Goal: Task Accomplishment & Management: Manage account settings

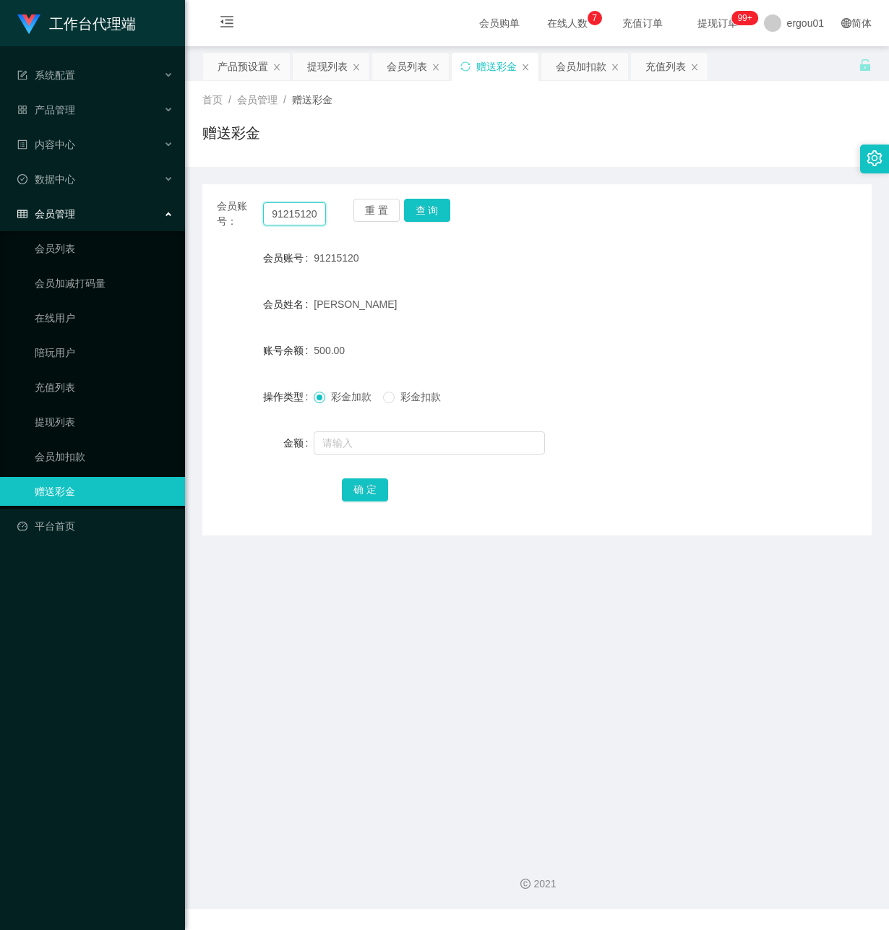
drag, startPoint x: 271, startPoint y: 210, endPoint x: 458, endPoint y: 271, distance: 196.8
click at [458, 270] on div "会员账号： 91215120 重 置 查 询 会员账号 91215120 会员姓名 [PERSON_NAME] 账号余额 500.00 操作类型 彩金加款 彩…" at bounding box center [536, 359] width 669 height 351
paste input "AF3397"
type input "AF3397"
click at [418, 212] on button "查 询" at bounding box center [427, 210] width 46 height 23
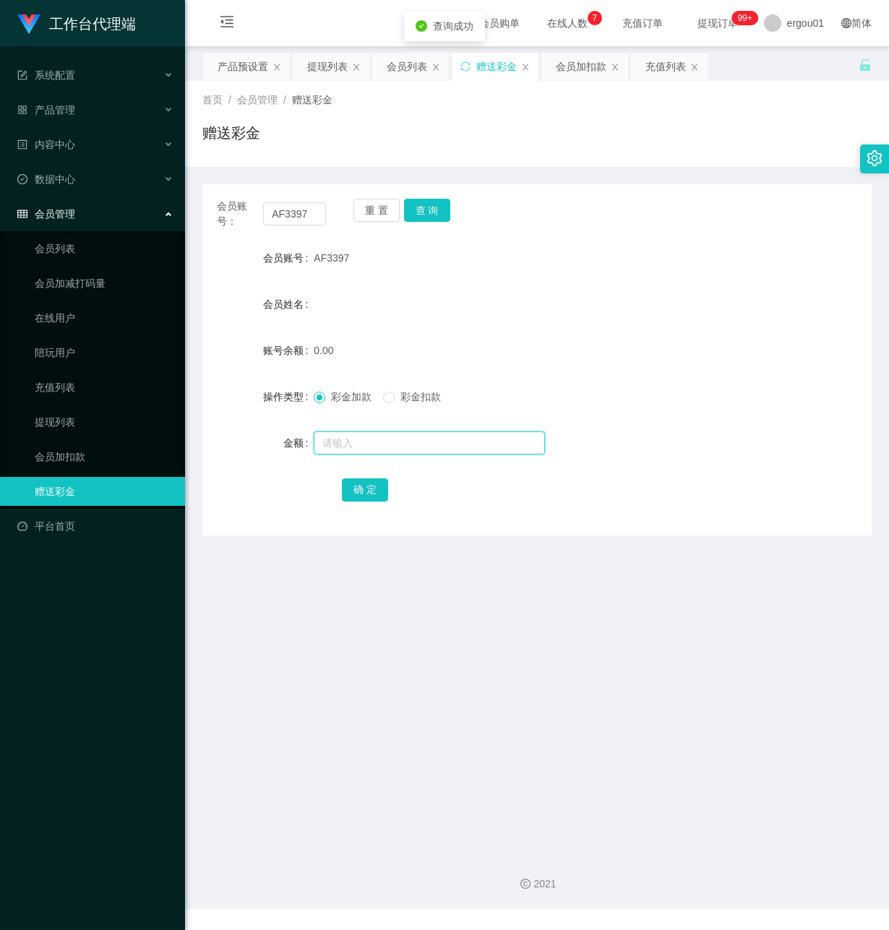
click at [345, 447] on input "text" at bounding box center [429, 442] width 231 height 23
type input "100"
click at [366, 486] on button "确 定" at bounding box center [365, 489] width 46 height 23
click at [259, 69] on div "产品预设置" at bounding box center [243, 66] width 51 height 27
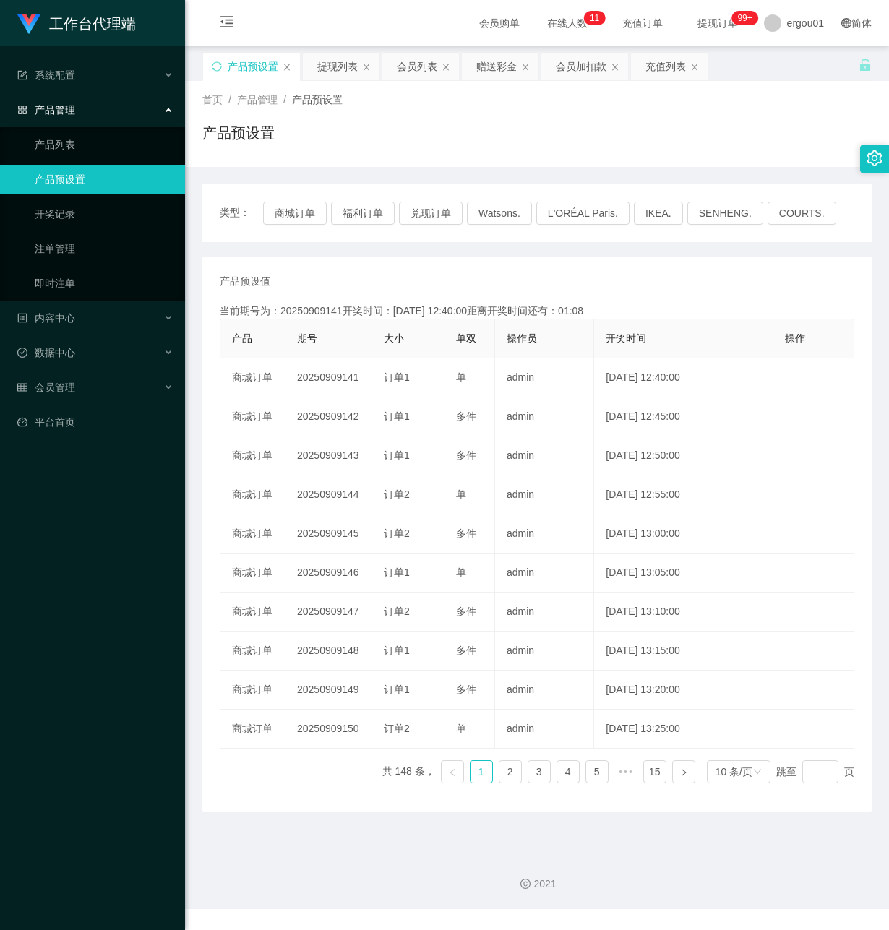
click at [66, 585] on div "工作台代理端 系统配置 产品管理 产品列表 产品预设置 开奖记录 注单管理 即时注单 内容中心 数据中心 会员管理 平台首页" at bounding box center [92, 465] width 185 height 930
click at [510, 65] on div "赠送彩金" at bounding box center [496, 66] width 40 height 27
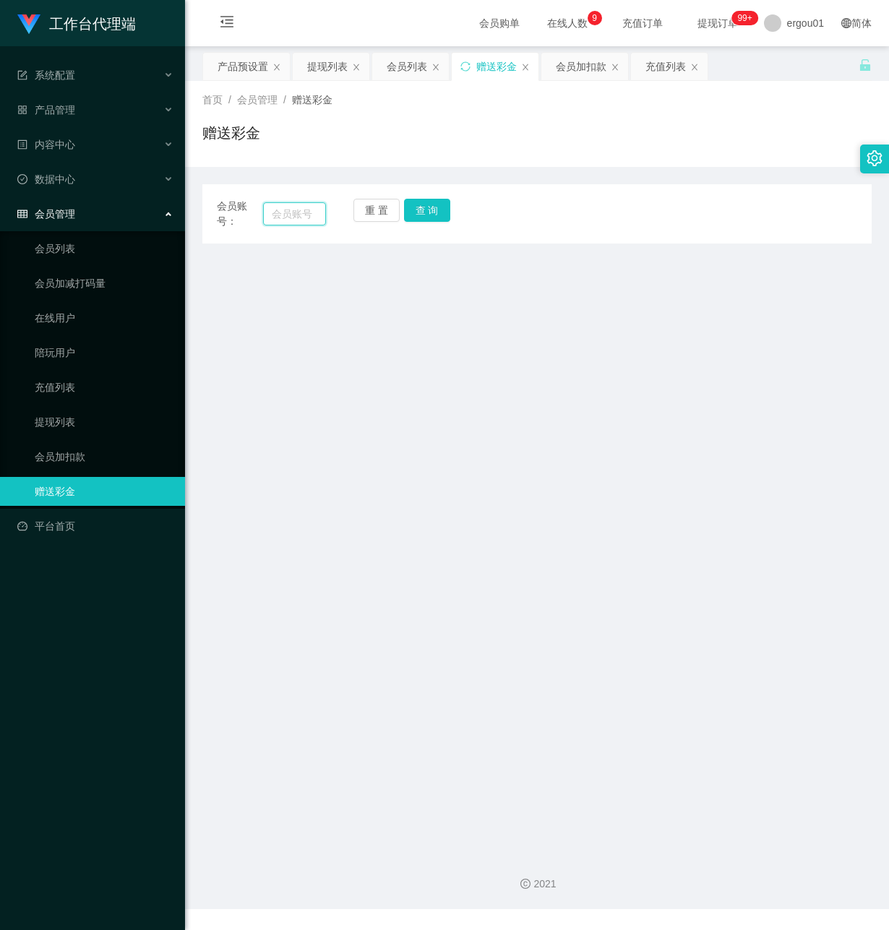
click at [304, 217] on input "text" at bounding box center [294, 213] width 63 height 23
paste input "AF3397"
type input "AF3397"
click at [437, 208] on button "查 询" at bounding box center [427, 210] width 46 height 23
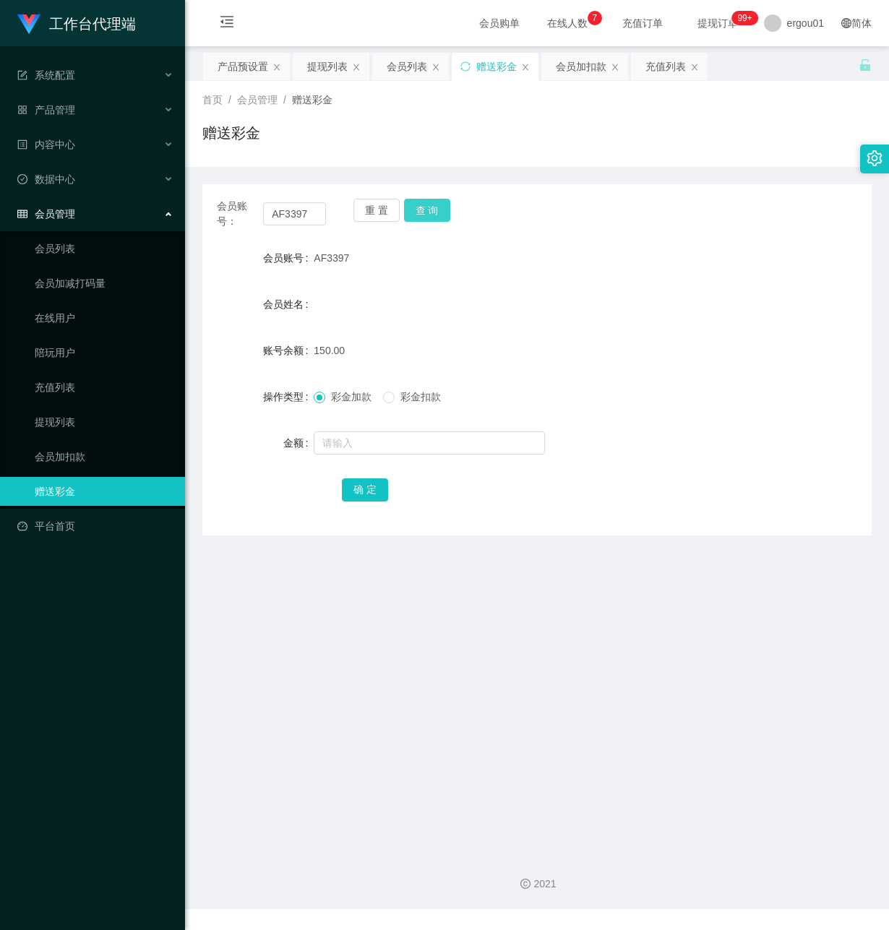
click at [439, 206] on button "查 询" at bounding box center [427, 210] width 46 height 23
click at [336, 65] on div "提现列表" at bounding box center [327, 66] width 40 height 27
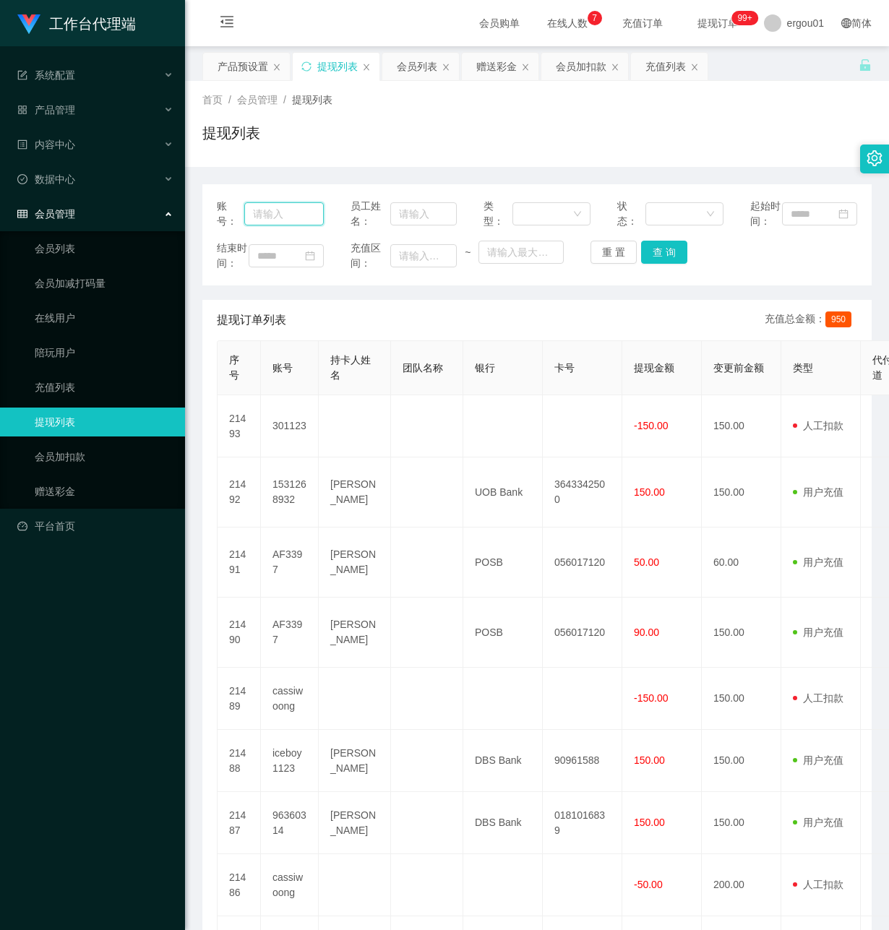
click at [282, 226] on input "text" at bounding box center [284, 213] width 80 height 23
paste input "AF3397"
click at [662, 264] on button "查 询" at bounding box center [664, 252] width 46 height 23
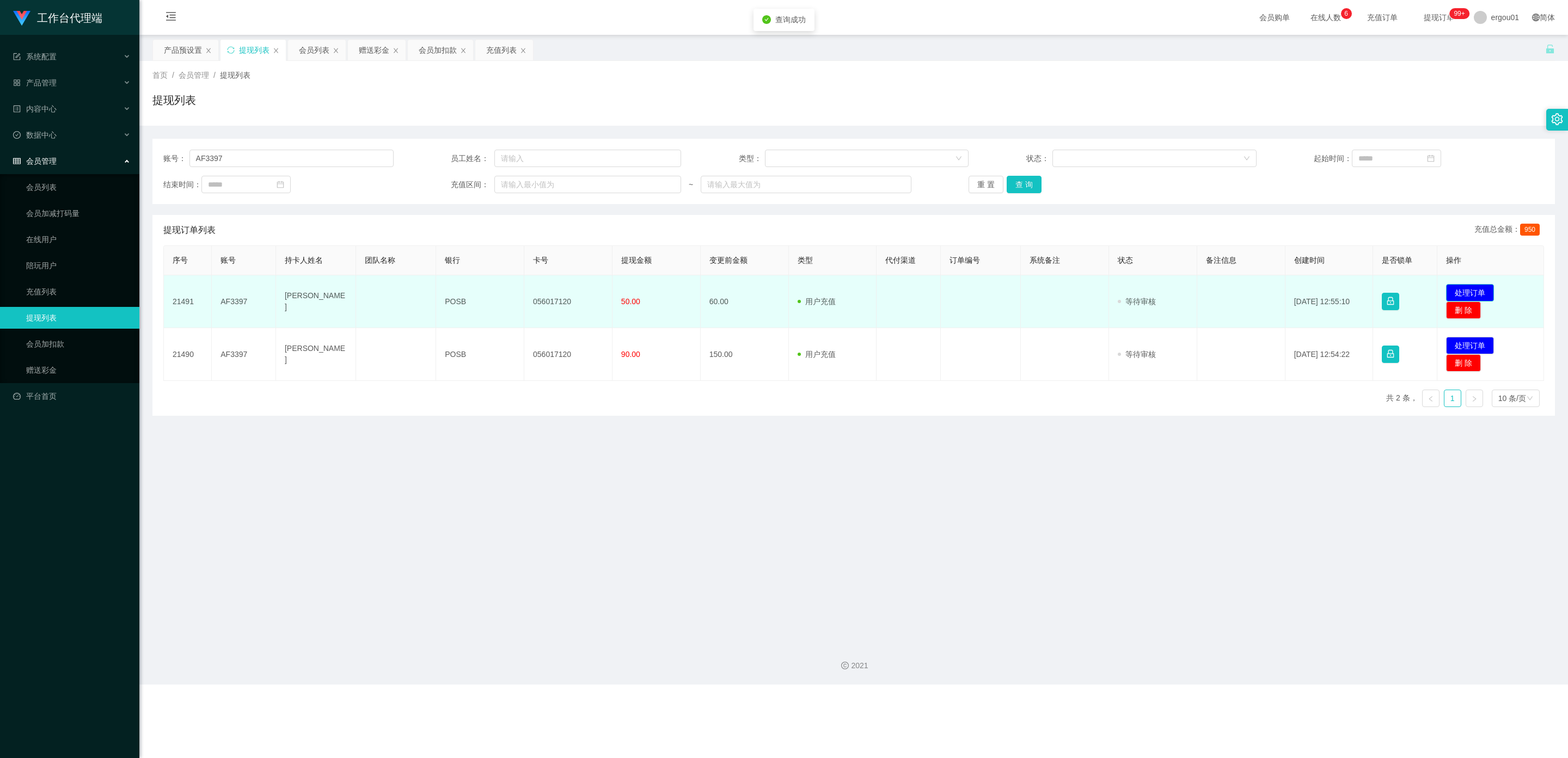
click at [669, 291] on button "处理订单" at bounding box center [1470, 292] width 48 height 17
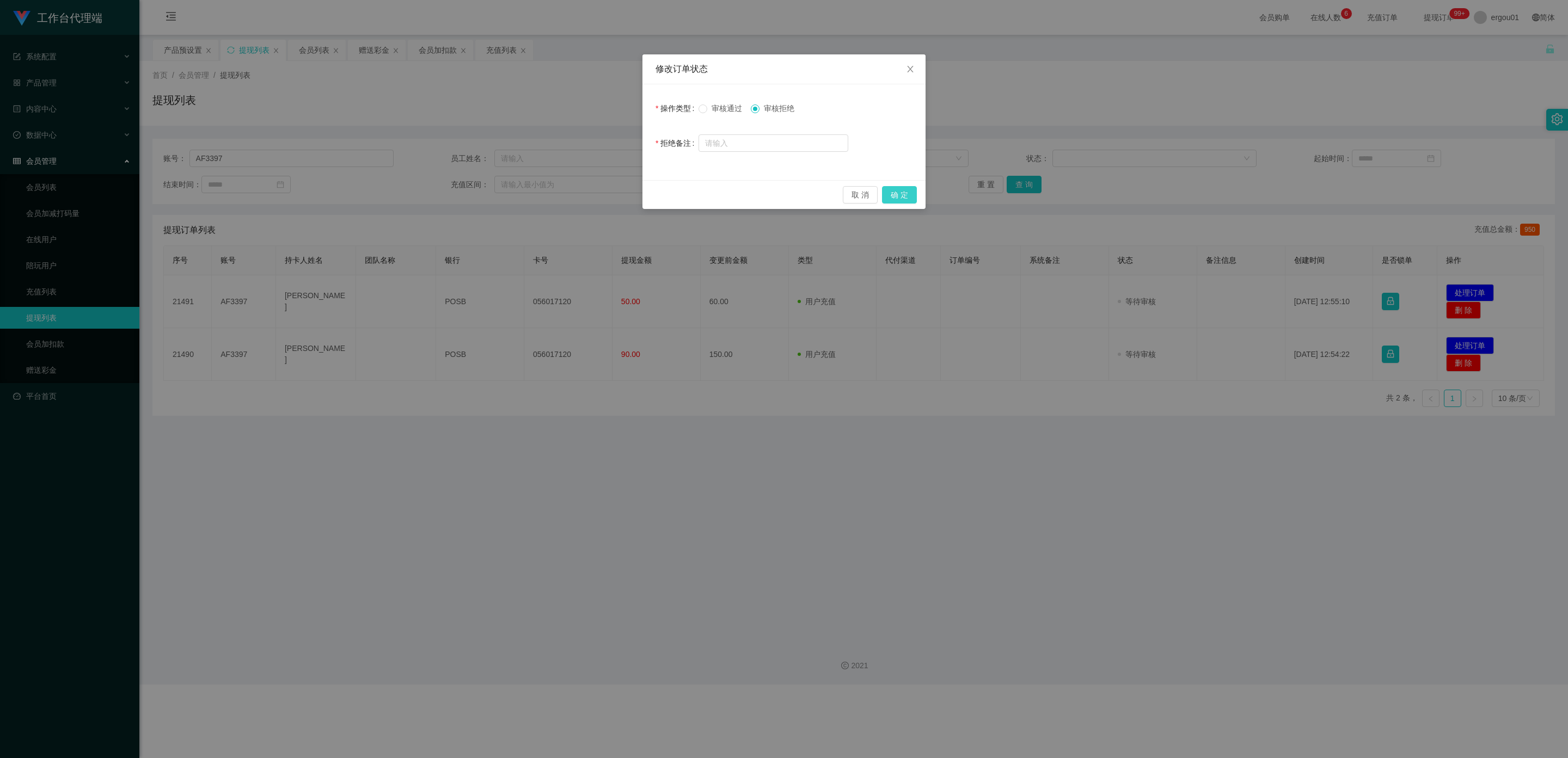
click at [669, 191] on button "确 定" at bounding box center [899, 194] width 35 height 17
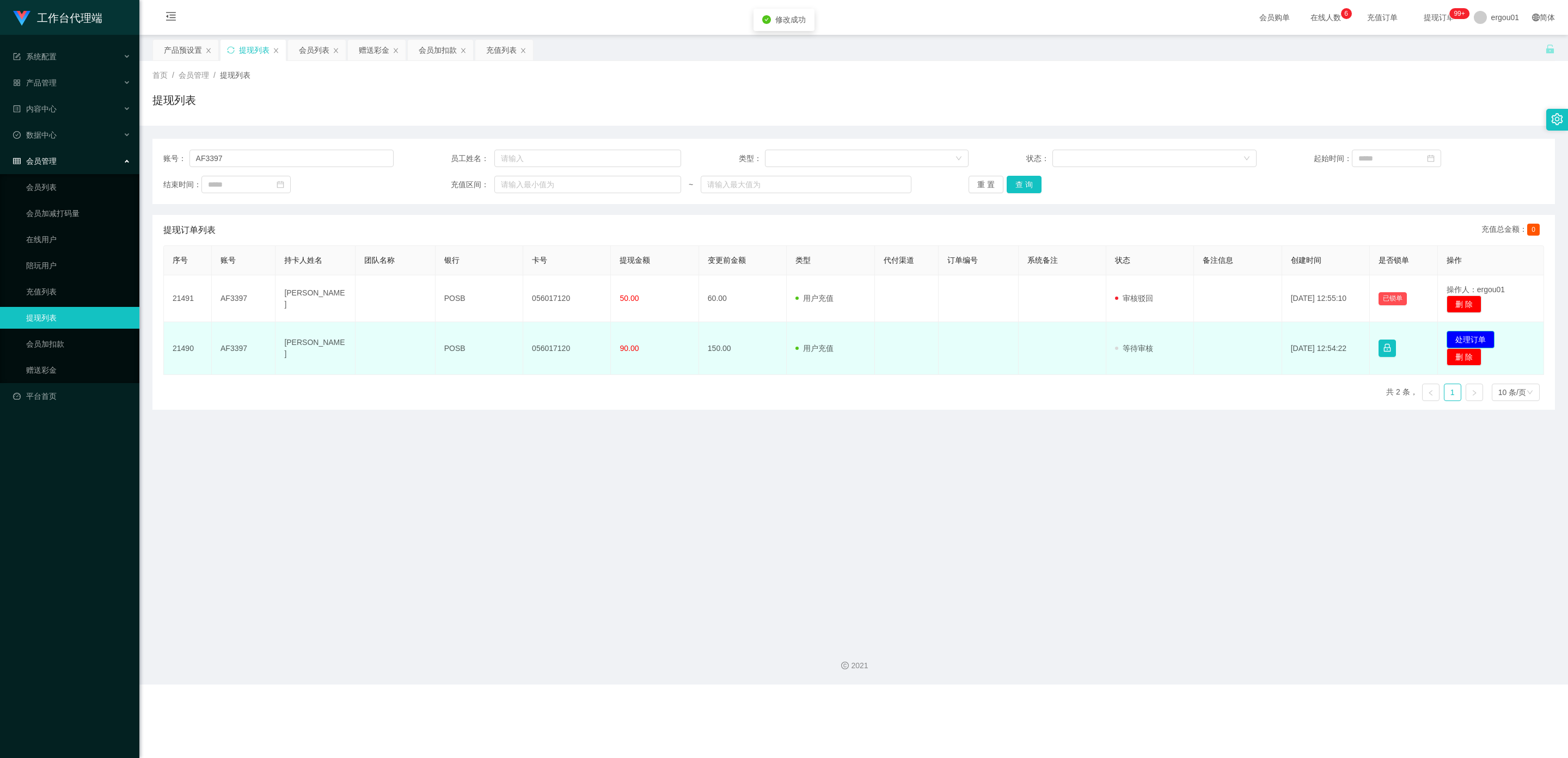
click at [669, 338] on button "处理订单" at bounding box center [1470, 339] width 48 height 17
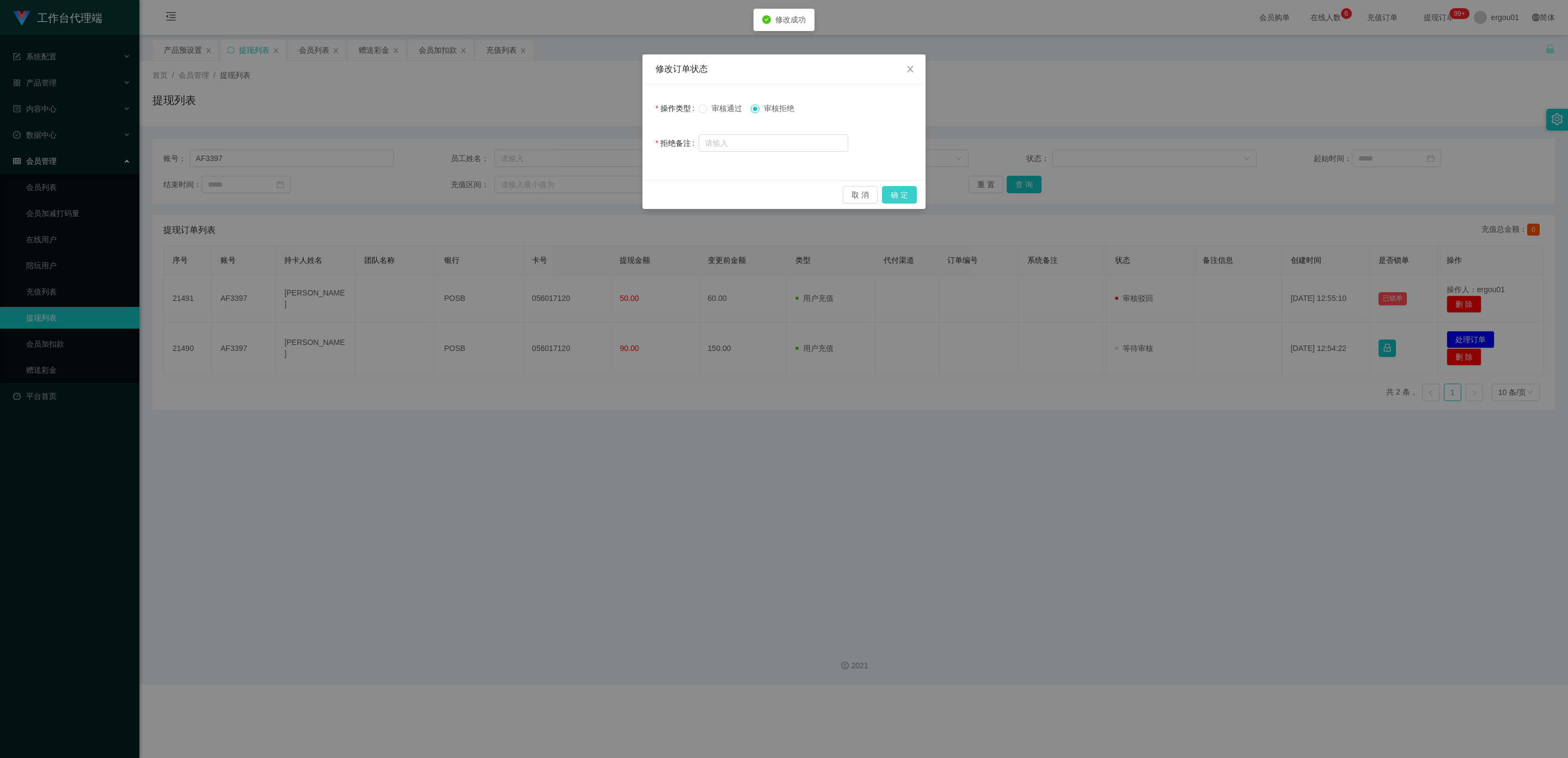
click at [669, 191] on button "确 定" at bounding box center [899, 194] width 35 height 17
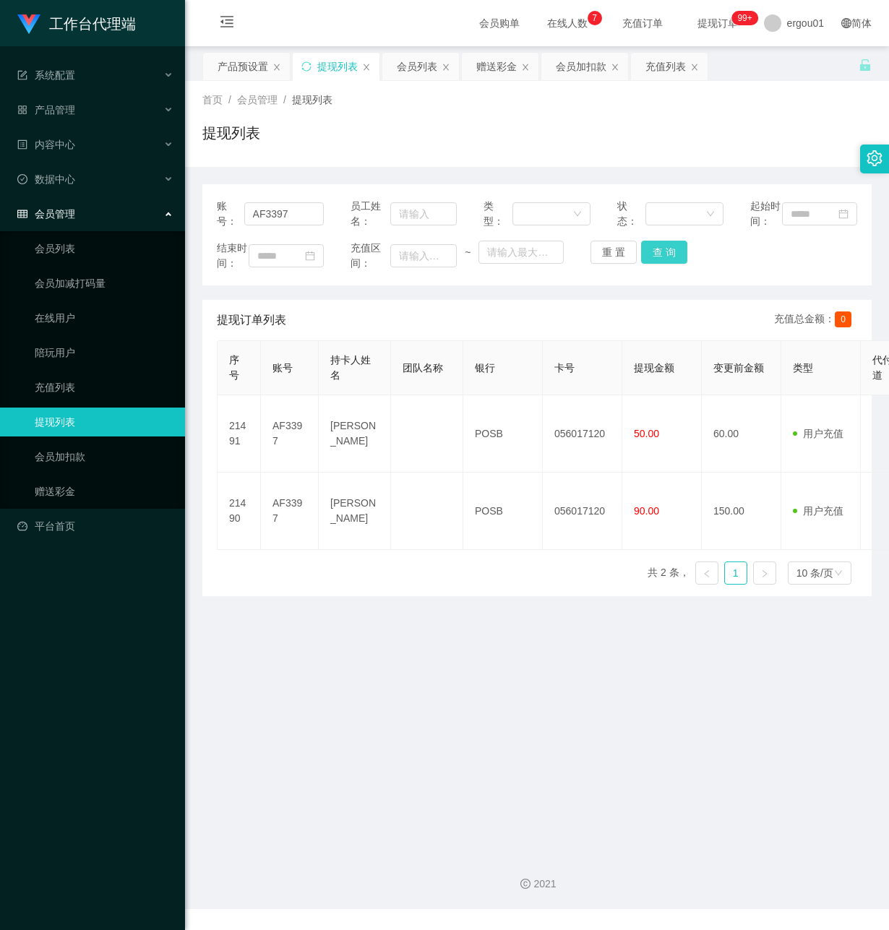
drag, startPoint x: 666, startPoint y: 271, endPoint x: 770, endPoint y: 67, distance: 229.2
click at [664, 264] on button "查 询" at bounding box center [664, 252] width 46 height 23
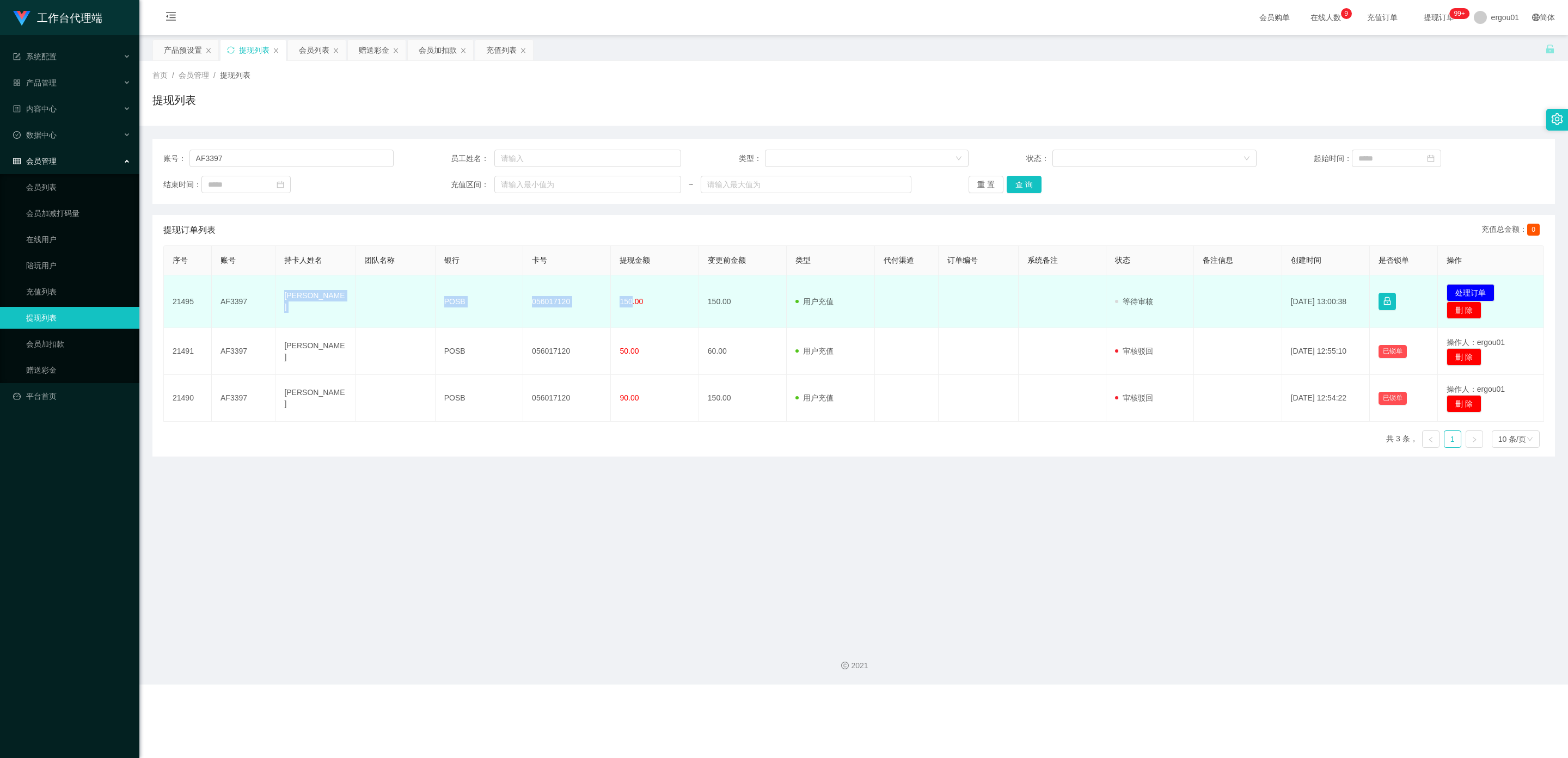
drag, startPoint x: 627, startPoint y: 300, endPoint x: 288, endPoint y: 312, distance: 339.2
click at [282, 304] on tr "21495 AF3397 Brenda Goh POSB 056017120 150.00 150.00 用户充值 人工扣款 审核驳回 审核成功 等待审核 2…" at bounding box center [854, 302] width 1380 height 53
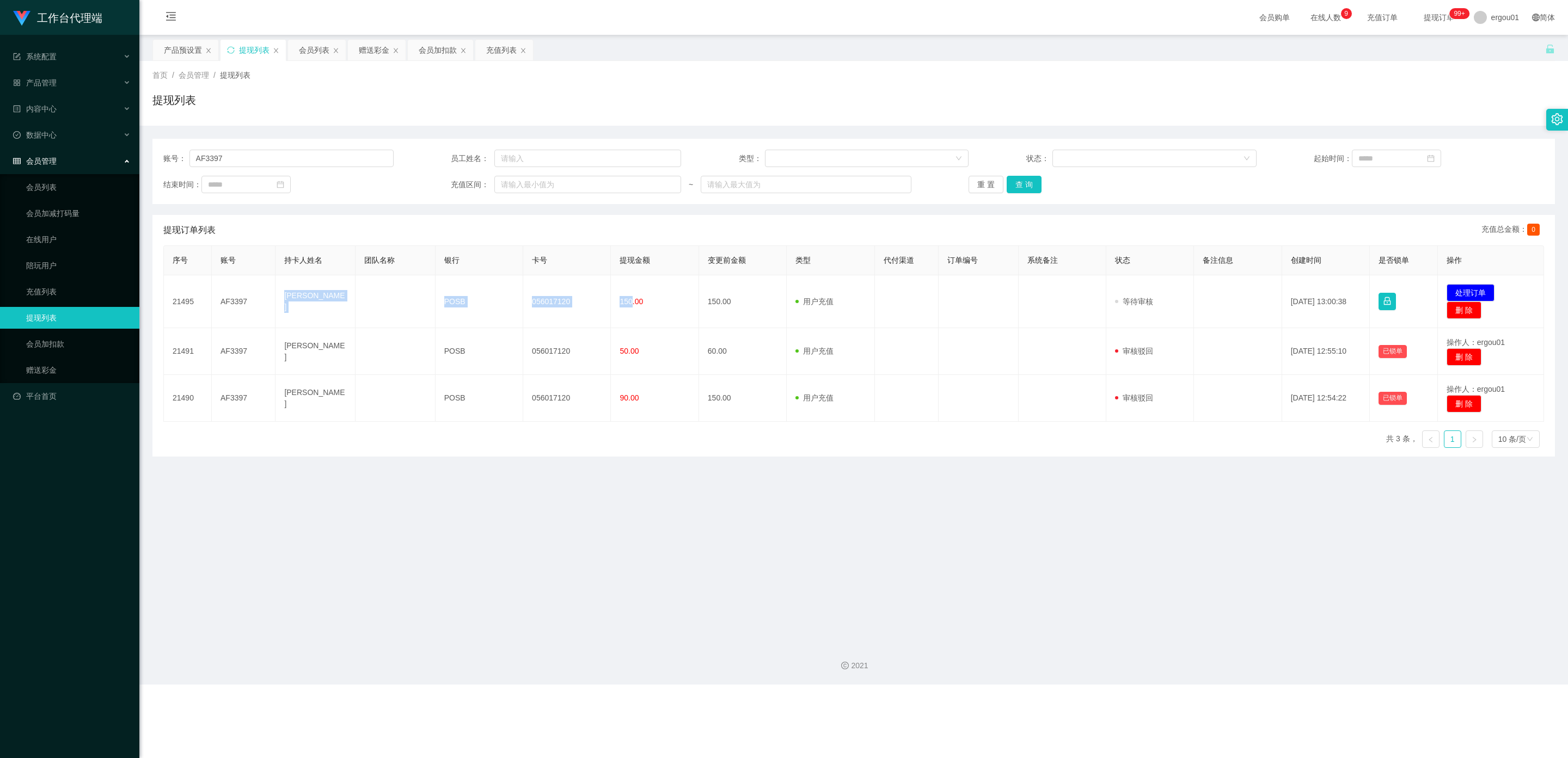
copy tr "Brenda Goh POSB 056017120 150"
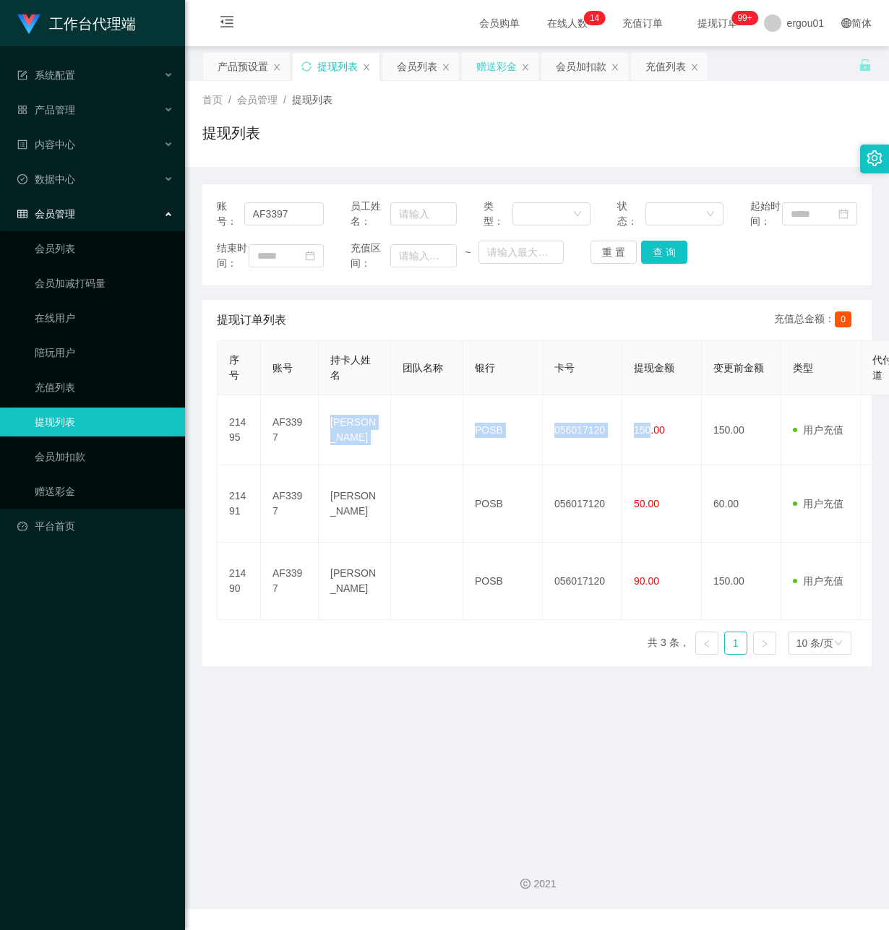
click at [520, 64] on div "赠送彩金" at bounding box center [500, 66] width 77 height 27
drag, startPoint x: 288, startPoint y: 222, endPoint x: 111, endPoint y: 218, distance: 177.9
click at [113, 218] on section "工作台代理端 系统配置 产品管理 产品列表 产品预设置 开奖记录 注单管理 即时注单 内容中心 数据中心 会员管理 会员列表 会员加减打码量 在线用户 陪玩用…" at bounding box center [444, 454] width 889 height 909
paste input "Wind2698"
type input "Wind2698"
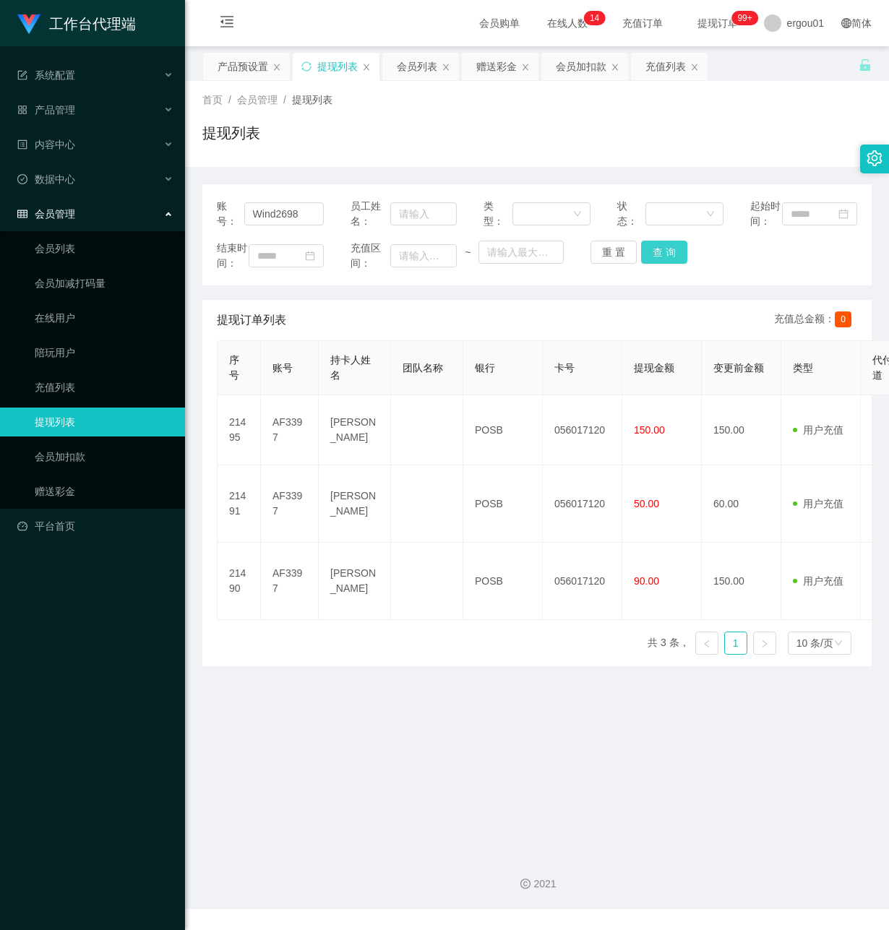
click at [661, 264] on button "查 询" at bounding box center [664, 252] width 46 height 23
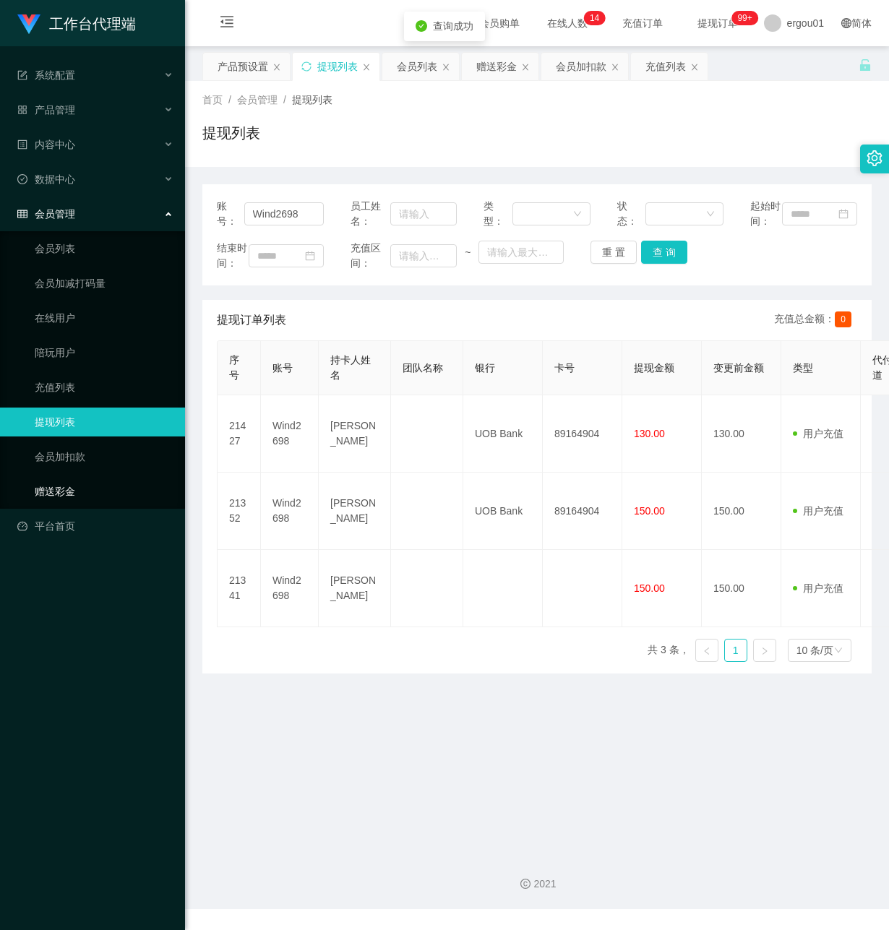
drag, startPoint x: 100, startPoint y: 482, endPoint x: 265, endPoint y: 403, distance: 183.3
click at [100, 480] on link "赠送彩金" at bounding box center [104, 491] width 139 height 29
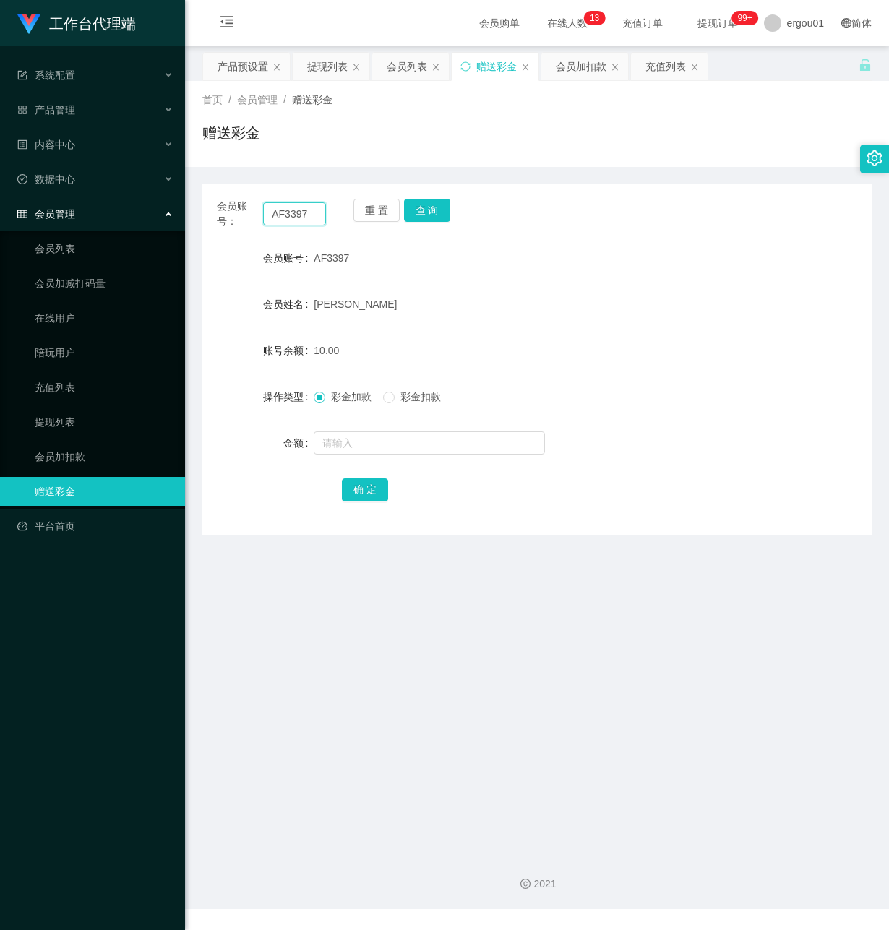
drag, startPoint x: 145, startPoint y: 212, endPoint x: 265, endPoint y: 241, distance: 123.4
click at [78, 210] on section "工作台代理端 系统配置 产品管理 产品列表 产品预设置 开奖记录 注单管理 即时注单 内容中心 数据中心 会员管理 会员列表 会员加减打码量 在线用户 陪玩用…" at bounding box center [444, 454] width 889 height 909
paste input "Wind2698"
type input "Wind2698"
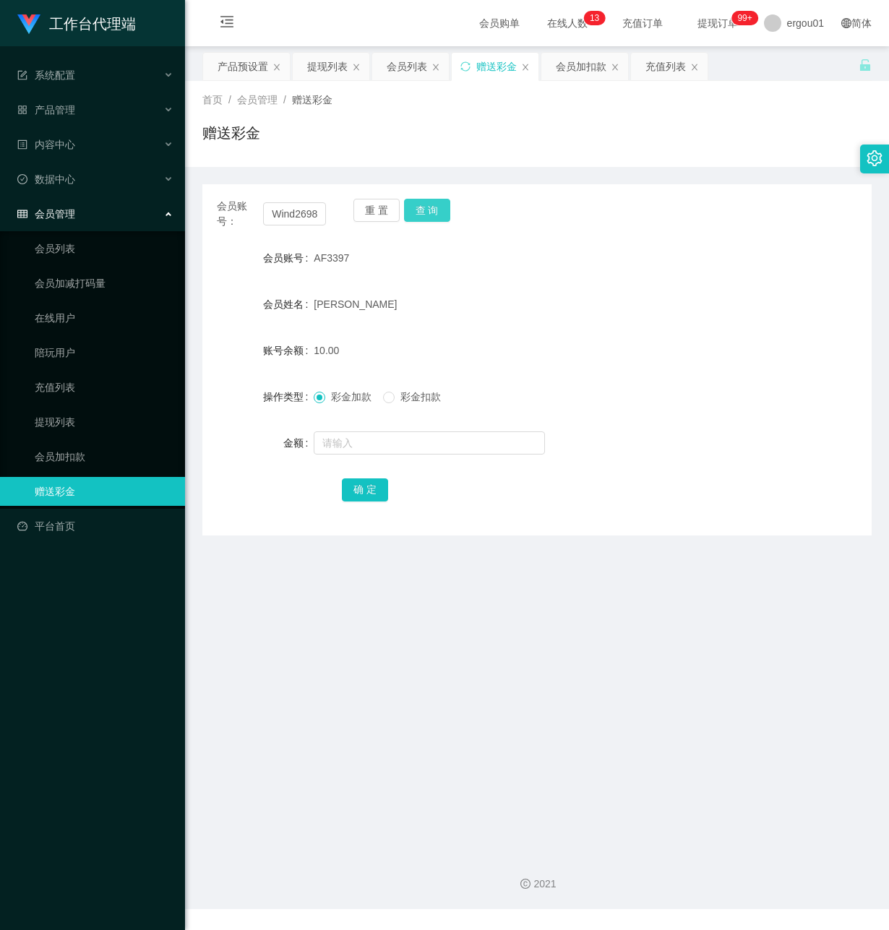
click at [437, 205] on button "查 询" at bounding box center [427, 210] width 46 height 23
click at [369, 439] on input "text" at bounding box center [429, 442] width 231 height 23
type input "500"
click at [372, 488] on button "确 定" at bounding box center [365, 489] width 46 height 23
